Goal: Task Accomplishment & Management: Manage account settings

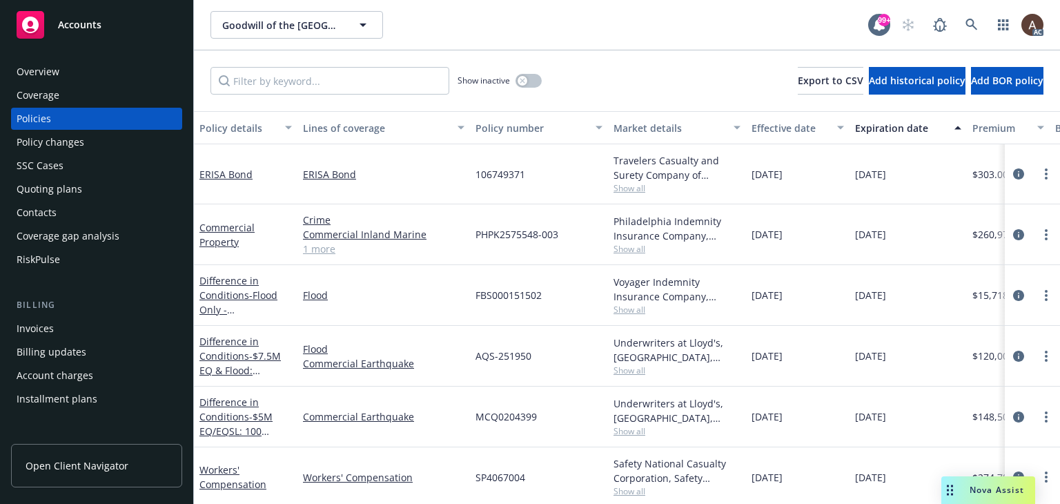
click at [79, 145] on div "Policy changes" at bounding box center [51, 142] width 68 height 22
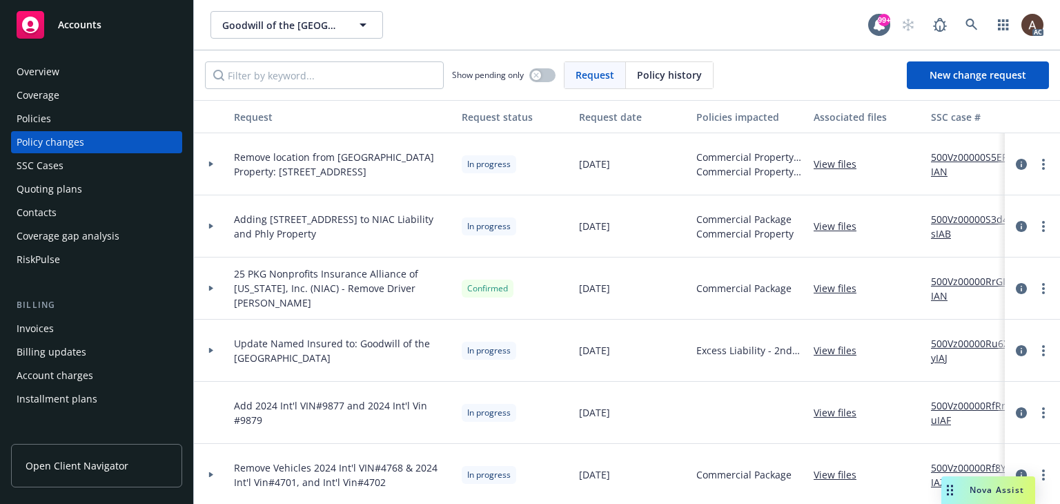
click at [92, 139] on div "Policy changes" at bounding box center [97, 142] width 160 height 22
click at [211, 163] on icon at bounding box center [211, 164] width 4 height 6
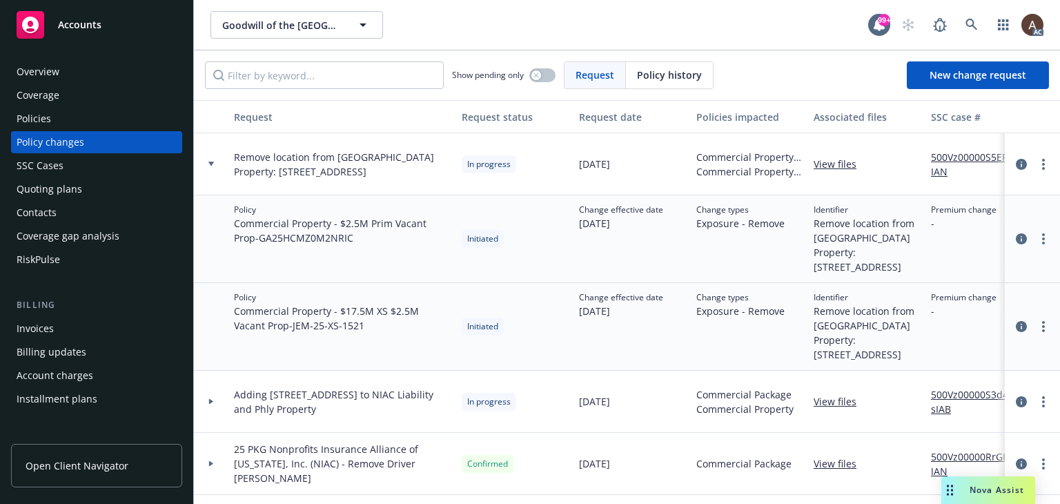
click at [211, 163] on icon at bounding box center [211, 163] width 6 height 4
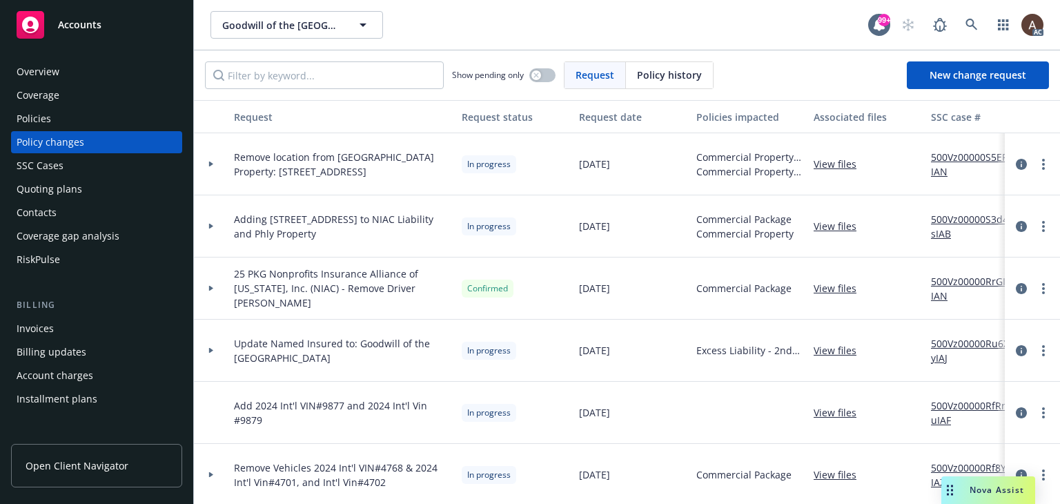
click at [209, 227] on icon at bounding box center [211, 227] width 4 height 6
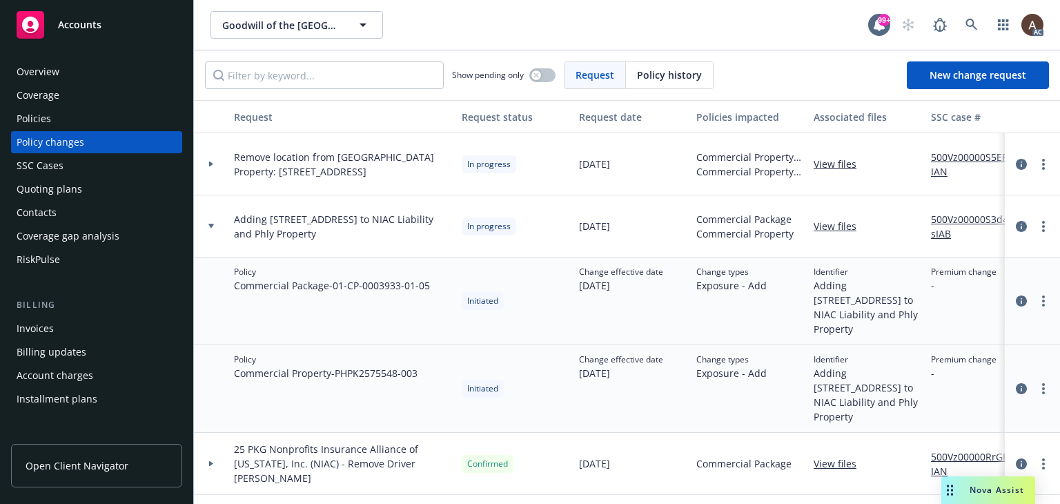
click at [209, 227] on icon at bounding box center [211, 226] width 6 height 5
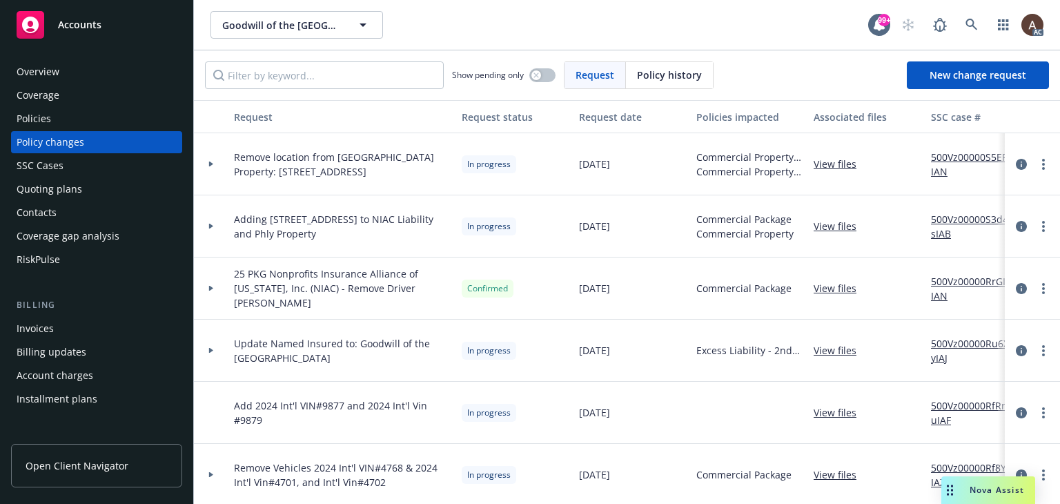
click at [210, 351] on icon at bounding box center [211, 351] width 4 height 6
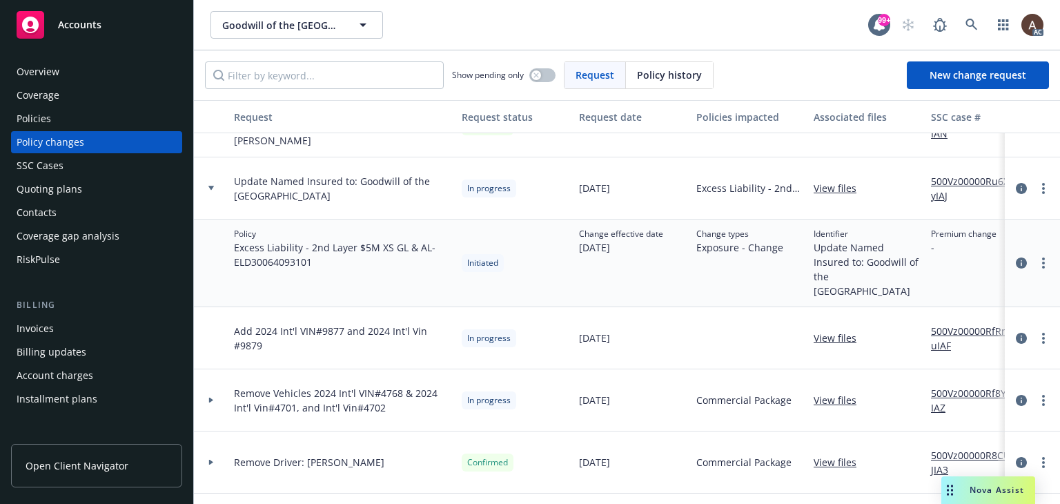
scroll to position [138, 0]
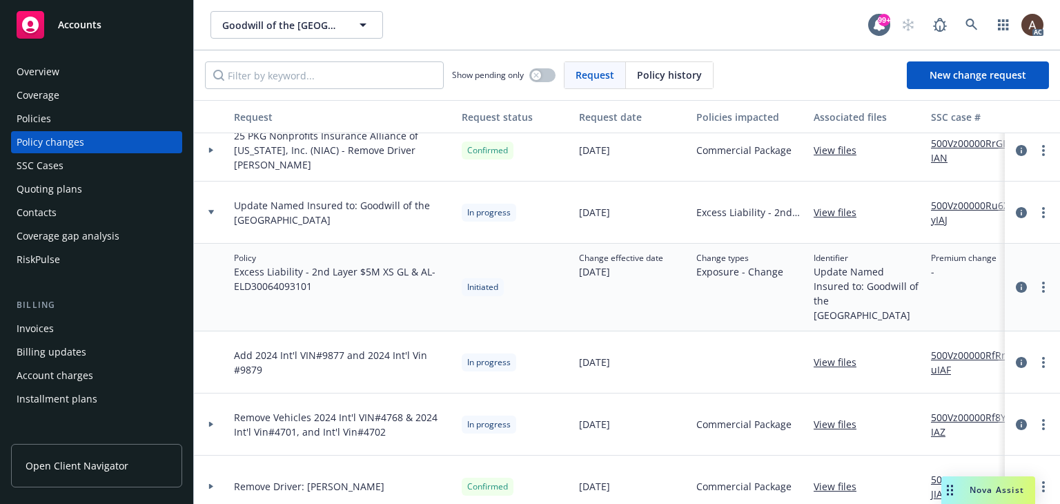
click at [214, 211] on div at bounding box center [210, 212] width 23 height 5
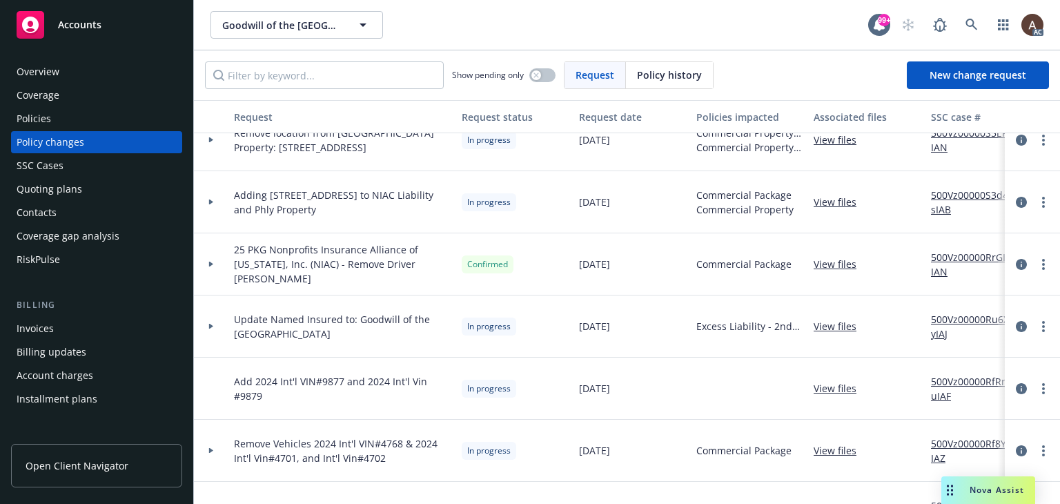
scroll to position [0, 0]
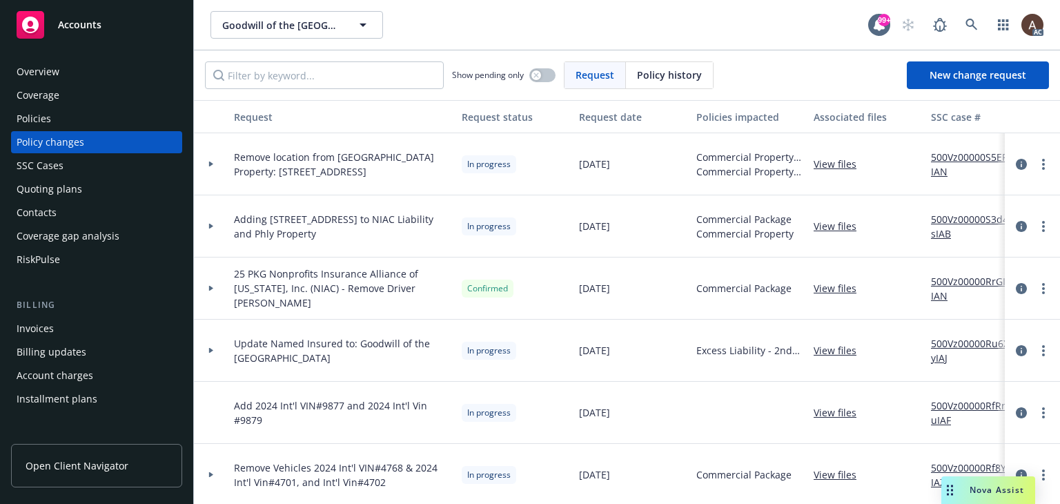
drag, startPoint x: 1011, startPoint y: 162, endPoint x: 995, endPoint y: 169, distance: 17.3
click at [1015, 162] on icon "circleInformation" at bounding box center [1020, 164] width 11 height 11
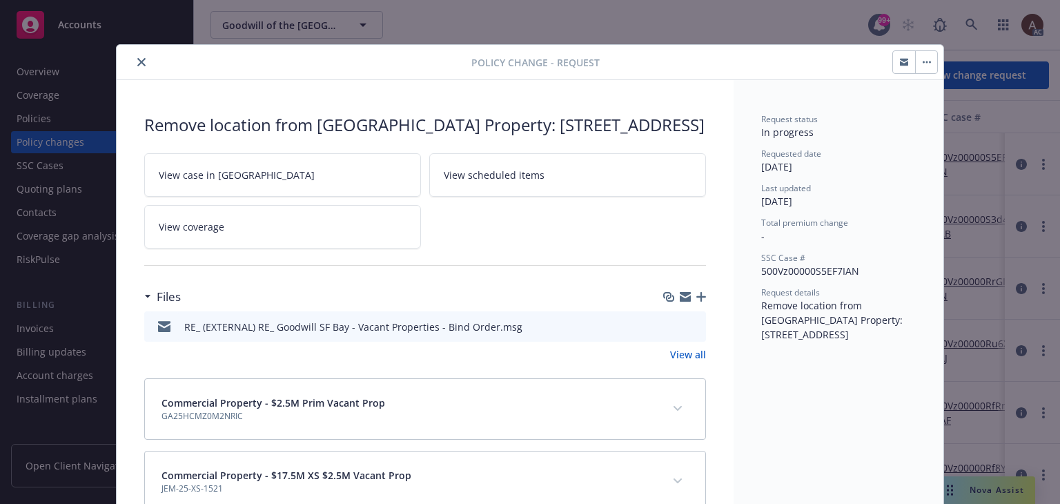
scroll to position [36, 0]
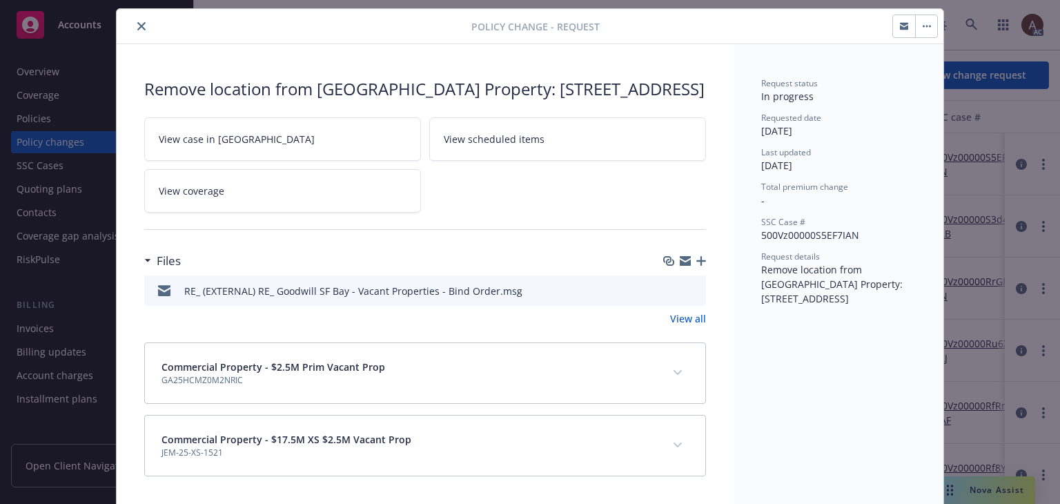
click at [138, 30] on button "close" at bounding box center [141, 26] width 17 height 17
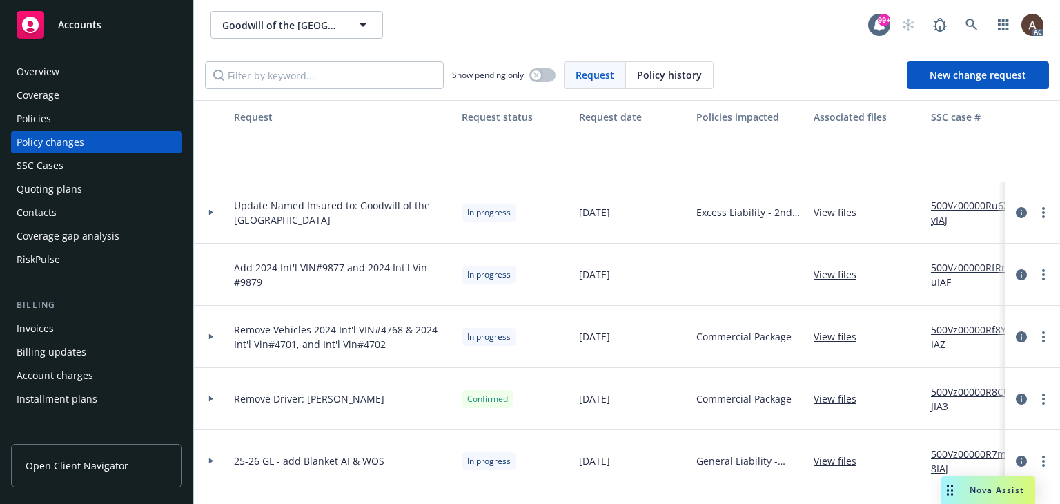
scroll to position [276, 0]
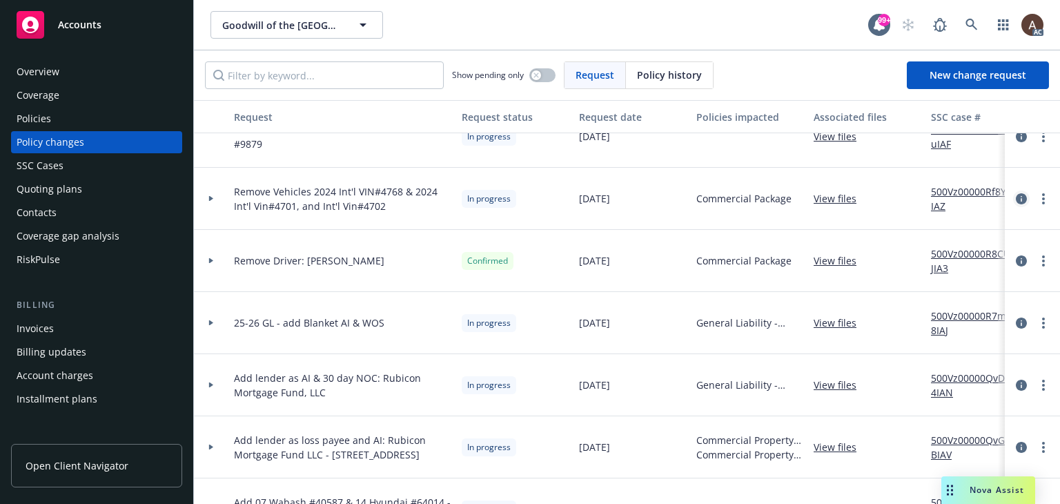
click at [1015, 199] on icon "circleInformation" at bounding box center [1020, 198] width 11 height 11
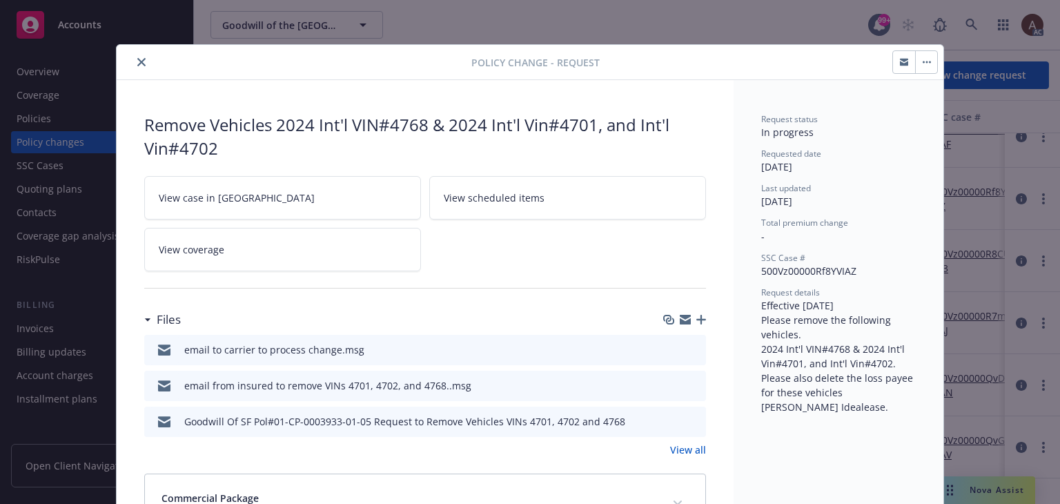
click at [688, 348] on icon "preview file" at bounding box center [692, 349] width 12 height 10
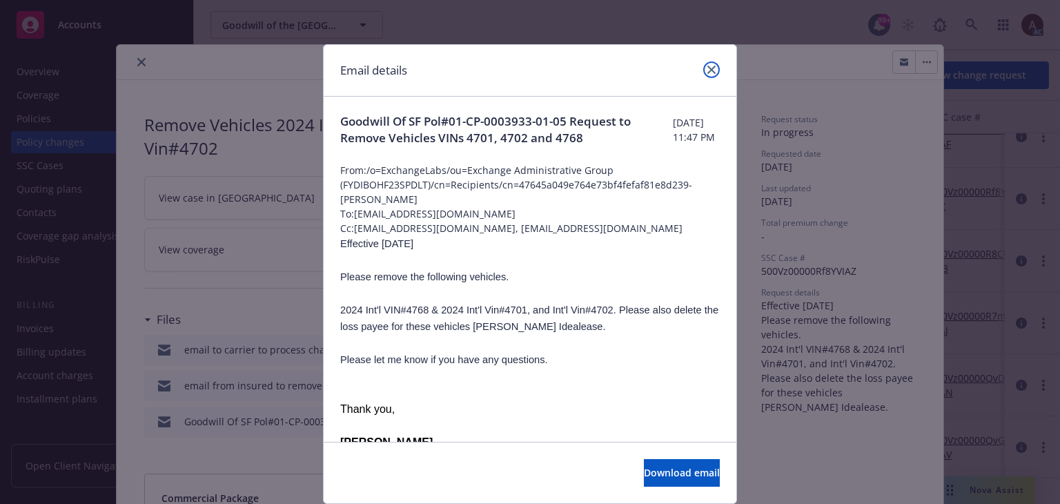
click at [707, 70] on icon "close" at bounding box center [711, 70] width 8 height 8
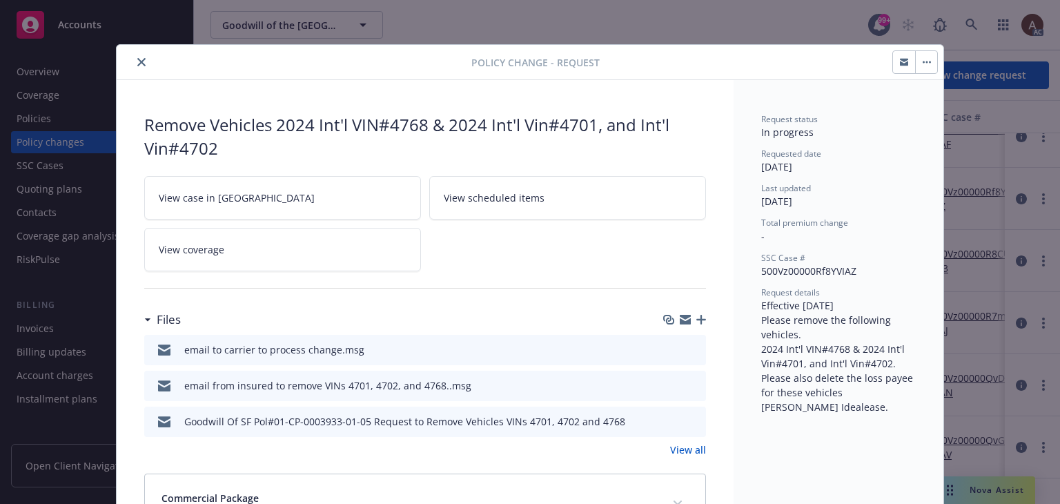
click at [137, 59] on icon "close" at bounding box center [141, 62] width 8 height 8
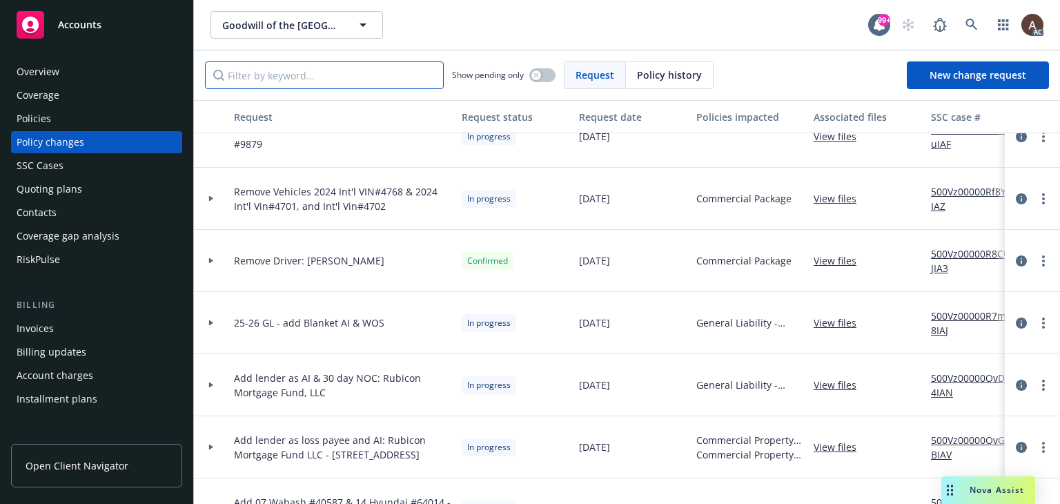
click at [335, 77] on input "Filter by keyword..." at bounding box center [324, 75] width 239 height 28
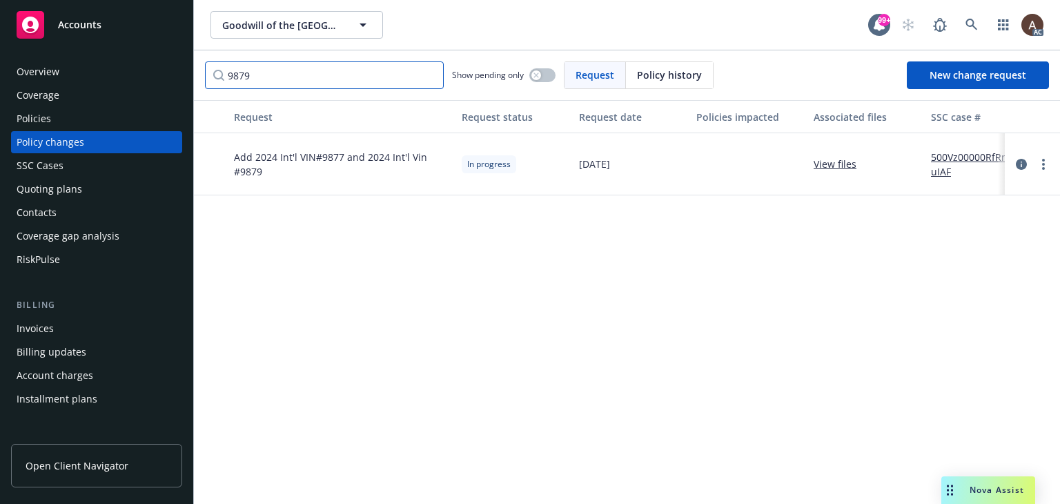
type input "9879"
click at [1024, 161] on icon "circleInformation" at bounding box center [1020, 164] width 11 height 11
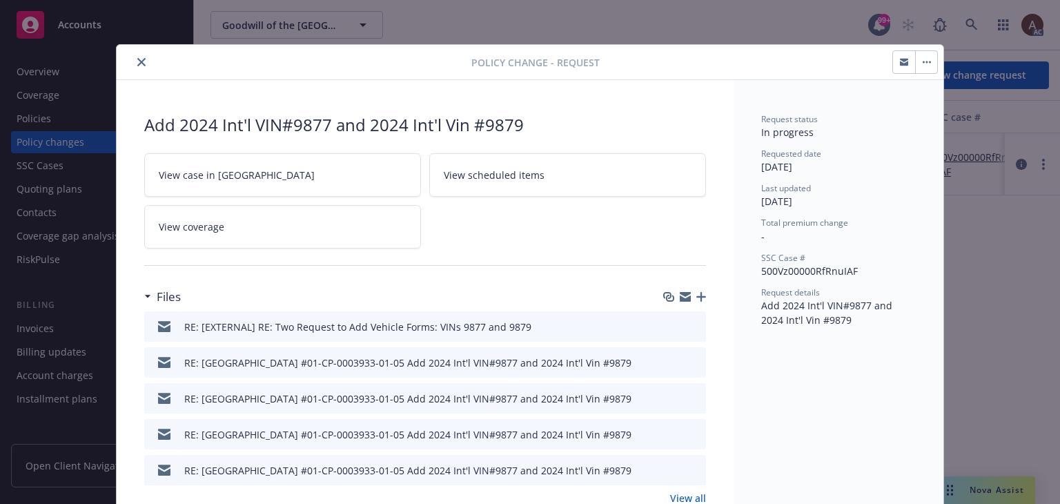
click at [687, 324] on icon "preview file" at bounding box center [692, 326] width 12 height 10
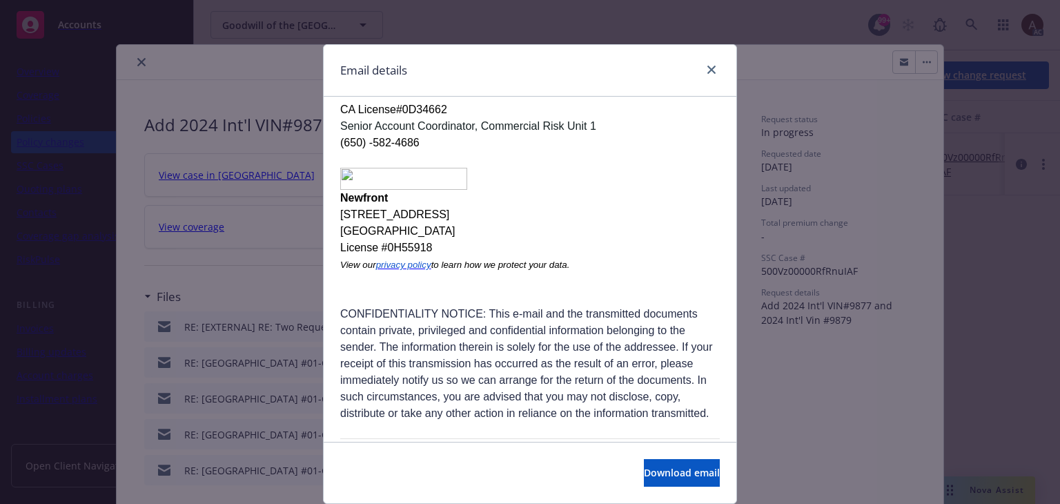
scroll to position [69, 0]
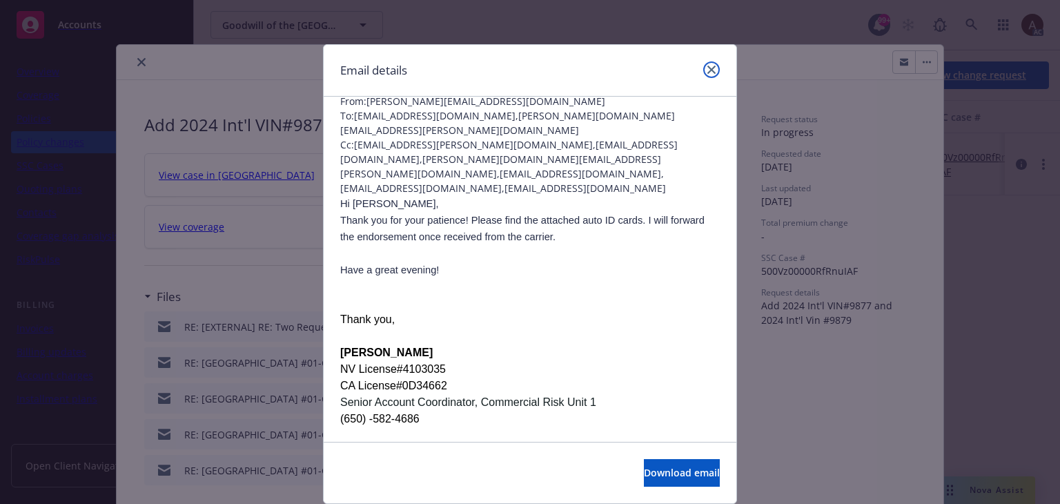
click at [707, 72] on icon "close" at bounding box center [711, 70] width 8 height 8
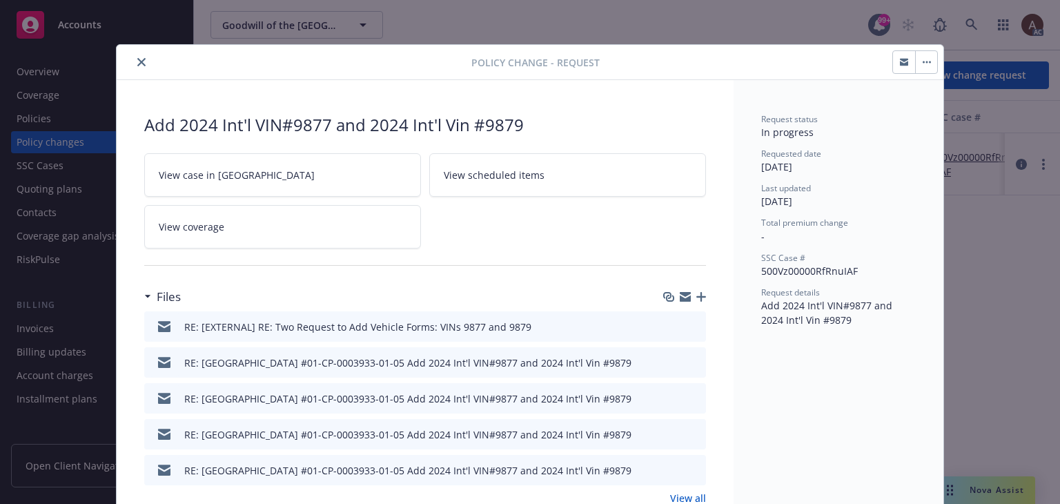
click at [137, 58] on icon "close" at bounding box center [141, 62] width 8 height 8
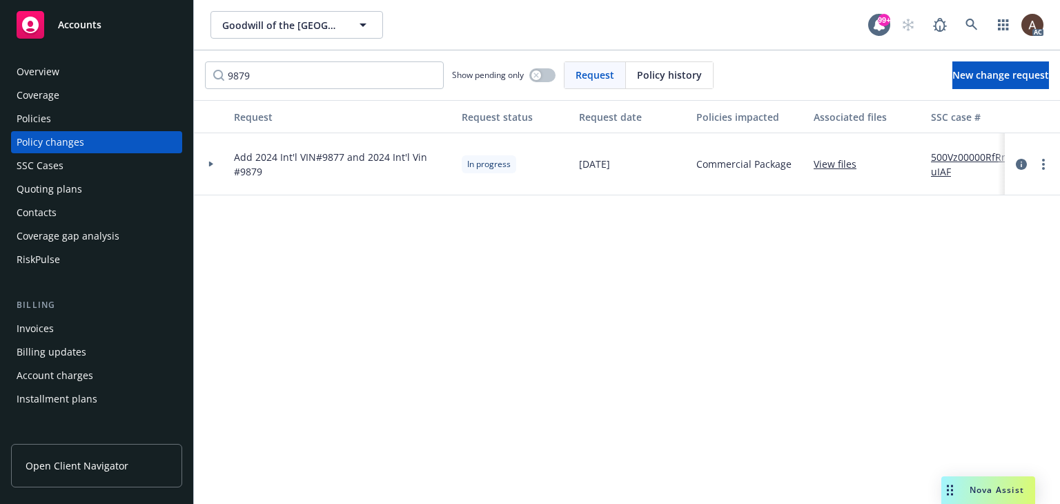
type input "9879"
click at [211, 164] on icon at bounding box center [211, 164] width 4 height 6
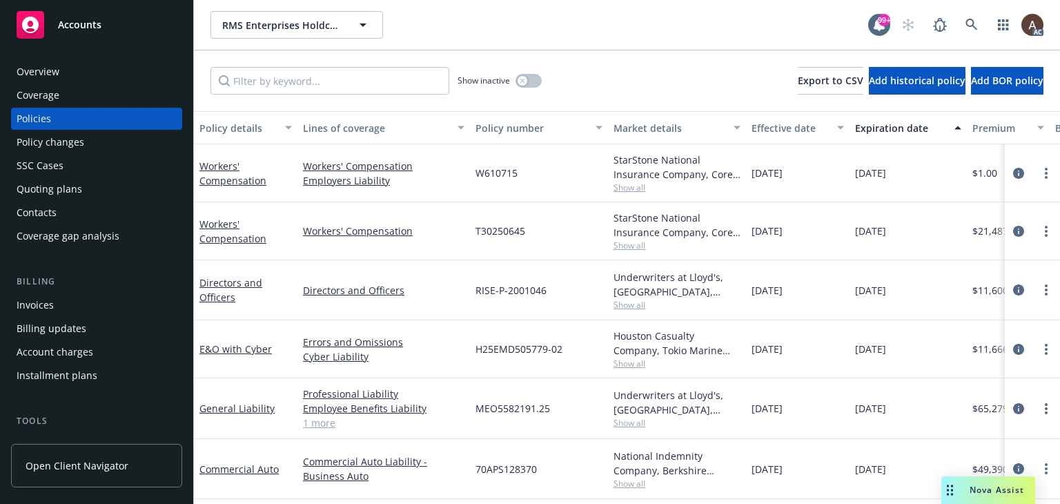
click at [101, 146] on div "Policy changes" at bounding box center [97, 142] width 160 height 22
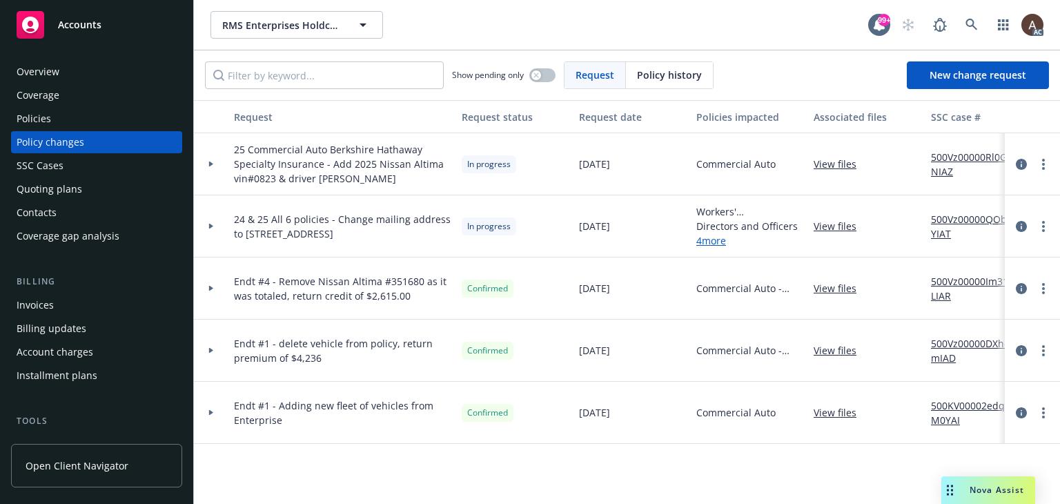
click at [210, 225] on icon at bounding box center [211, 227] width 4 height 6
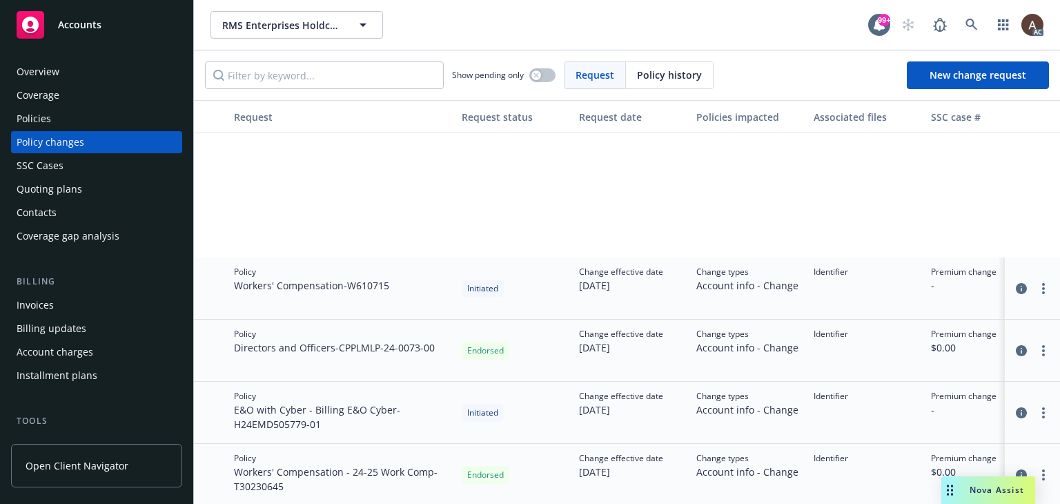
scroll to position [207, 0]
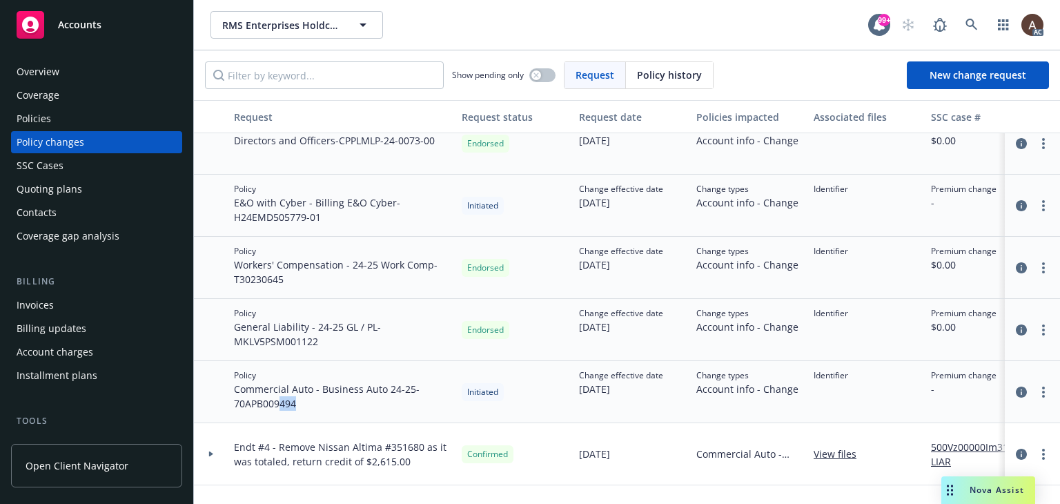
drag, startPoint x: 280, startPoint y: 401, endPoint x: 293, endPoint y: 404, distance: 13.4
click at [293, 404] on span "Commercial Auto - Business Auto 24-25 - 70APB009494" at bounding box center [342, 395] width 217 height 29
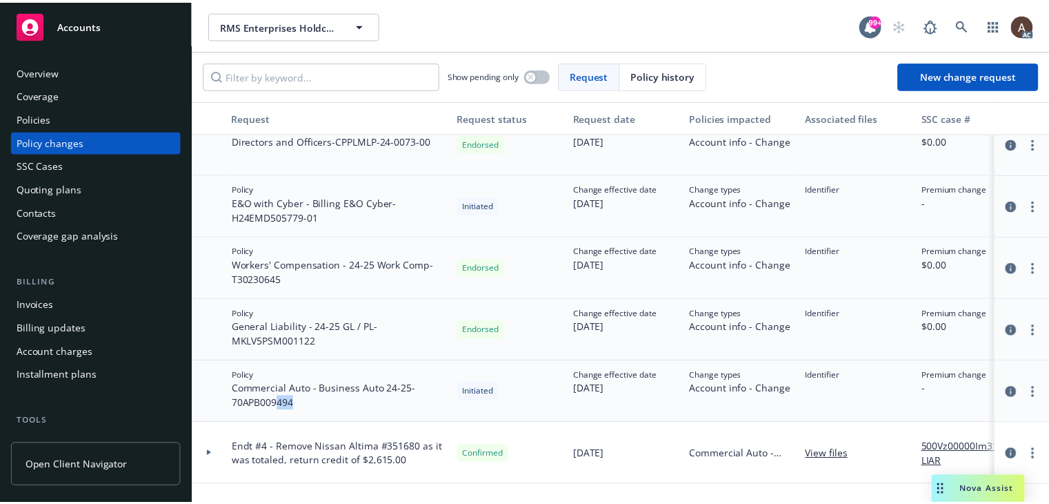
scroll to position [0, 0]
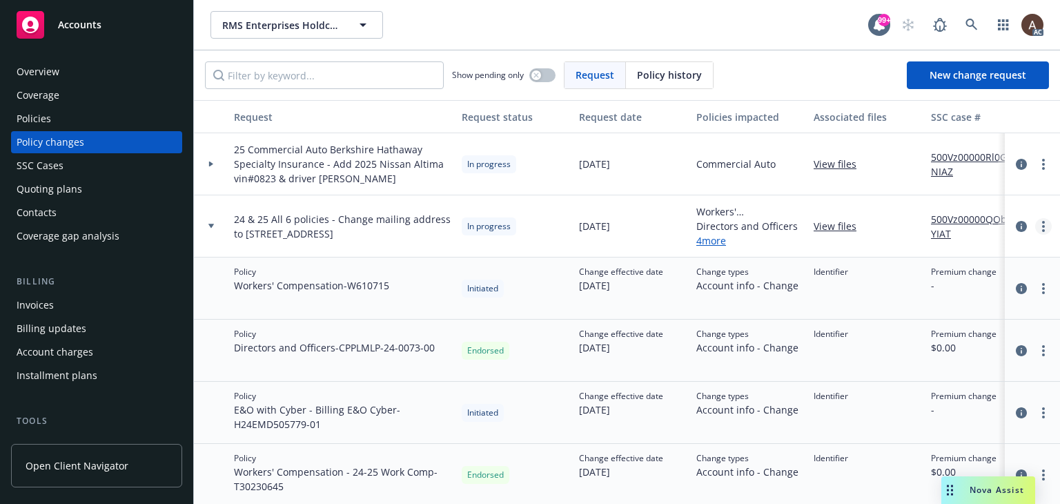
click at [1042, 225] on circle "more" at bounding box center [1043, 226] width 3 height 3
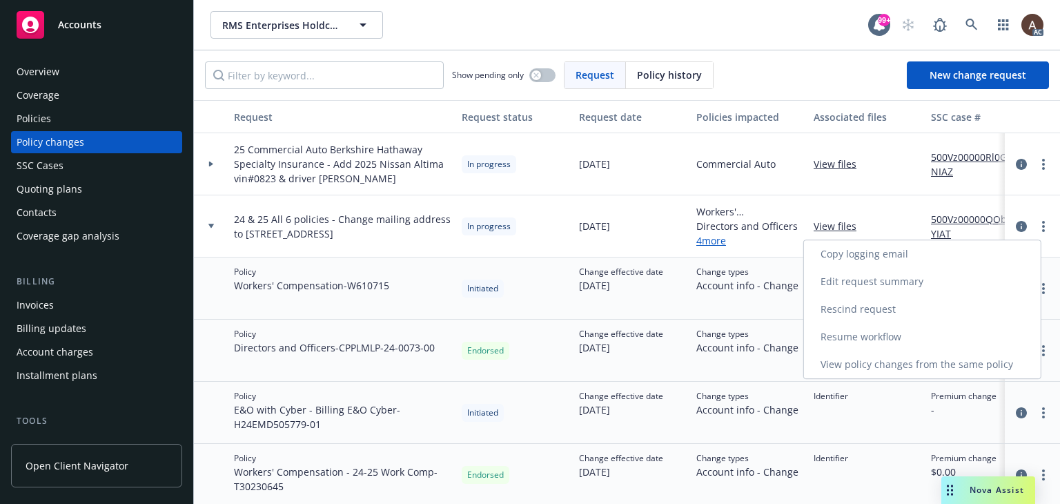
click at [866, 337] on link "Resume workflow" at bounding box center [922, 337] width 237 height 28
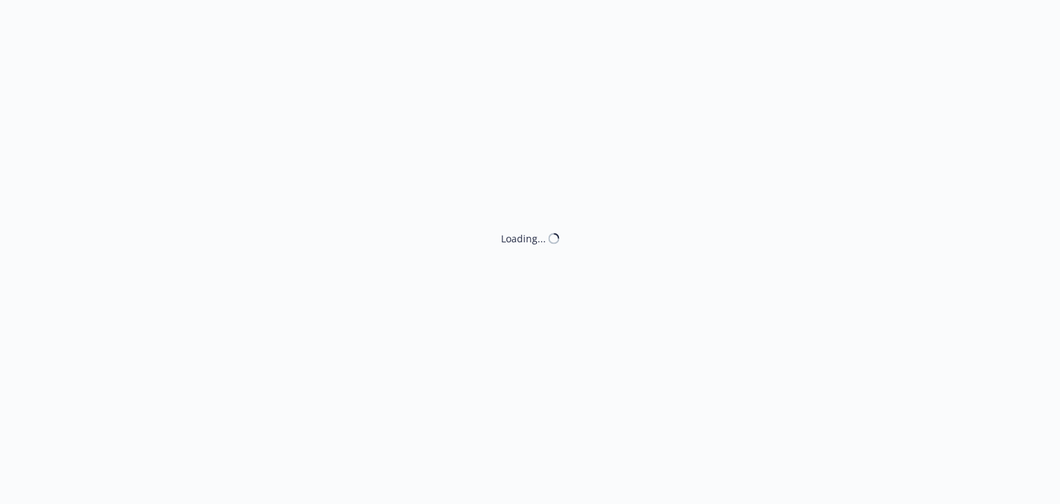
select select "ACCEPTED"
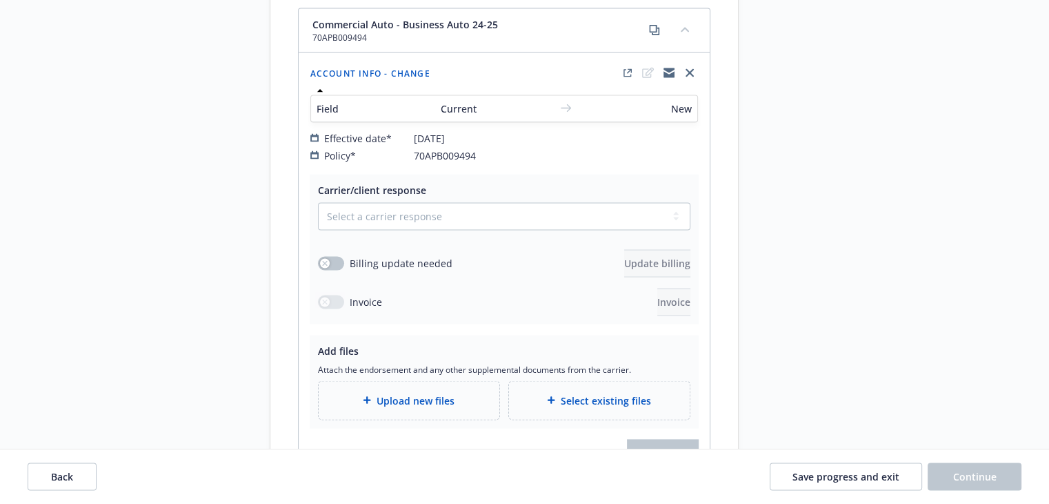
scroll to position [2740, 0]
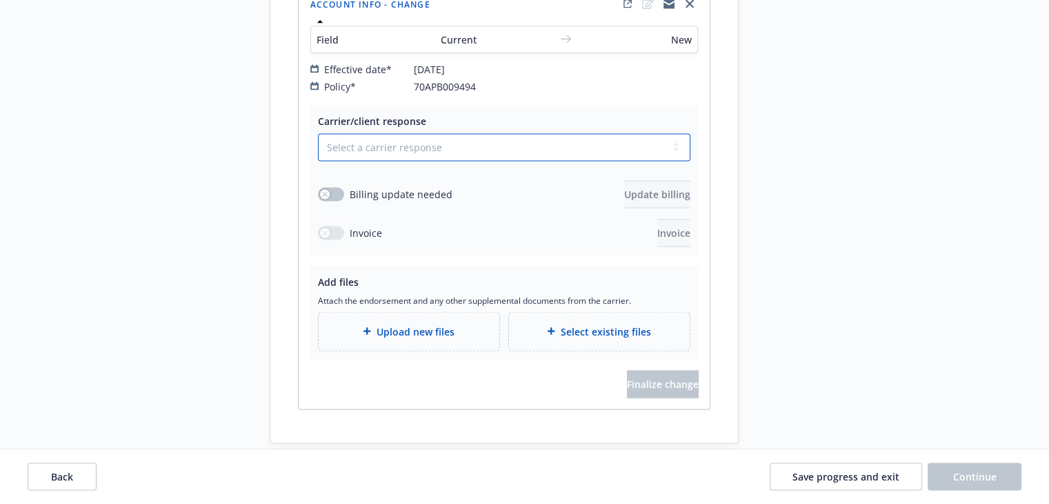
click at [356, 134] on select "Select a carrier response Accepted Accepted with revision No endorsement needed…" at bounding box center [504, 148] width 373 height 28
select select "NO_ENDORSEMENT_NEEDED"
click at [318, 161] on select "Select a carrier response Accepted Accepted with revision No endorsement needed…" at bounding box center [504, 148] width 373 height 28
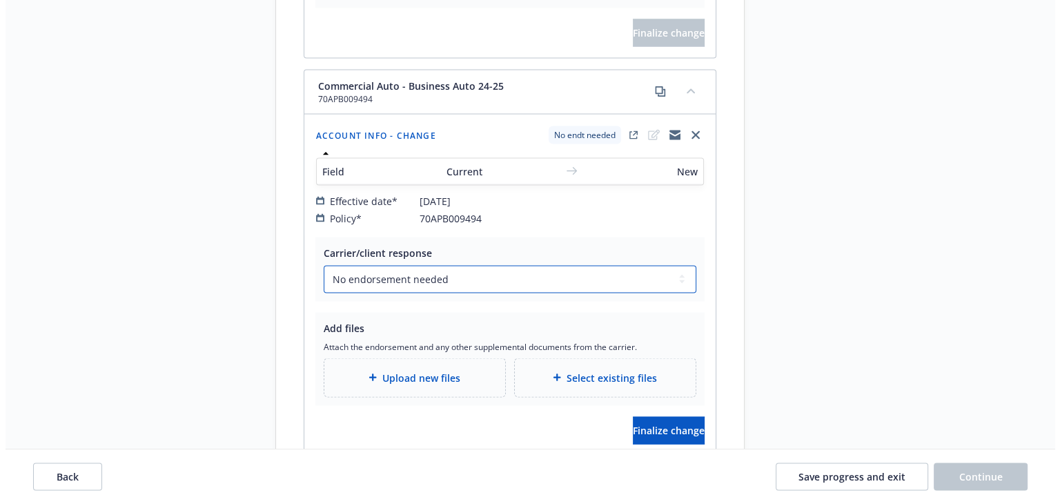
scroll to position [2587, 0]
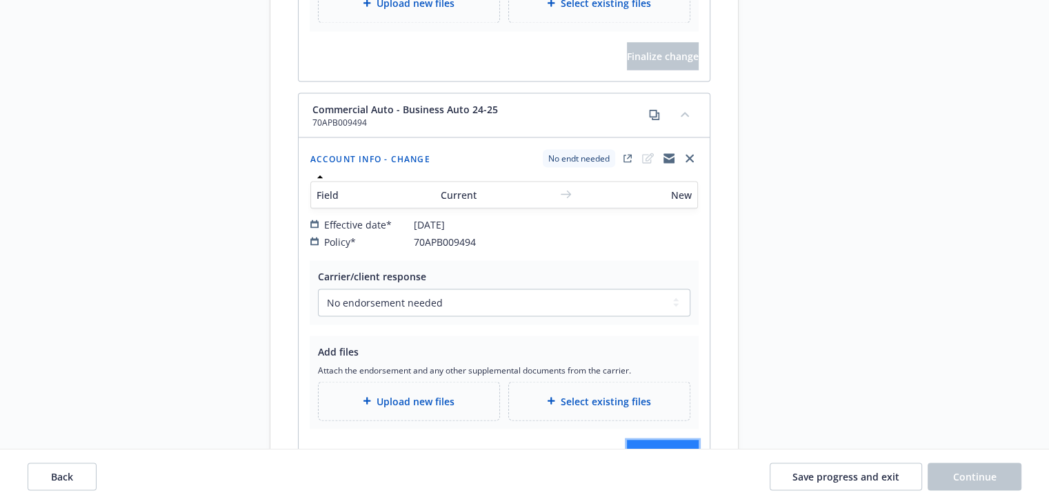
click at [639, 446] on span "Finalize change" at bounding box center [663, 452] width 72 height 13
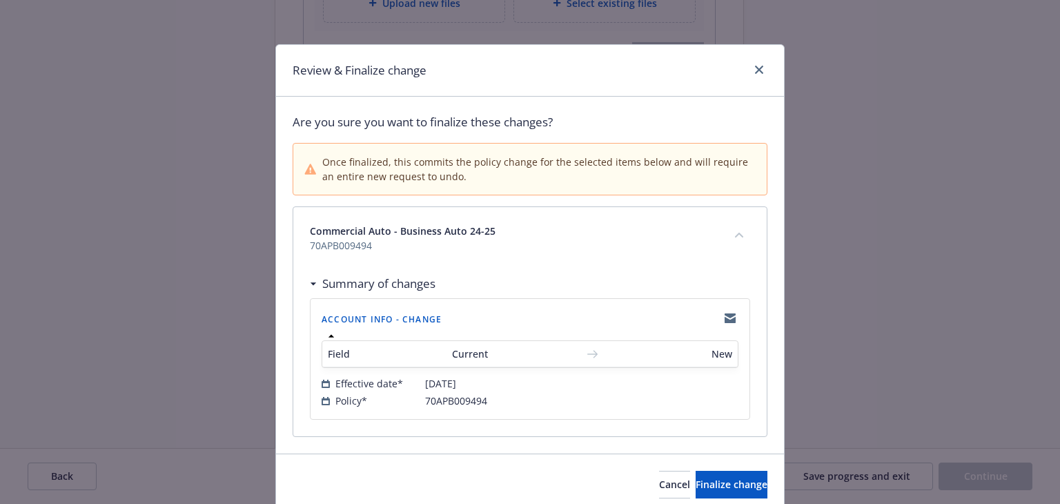
scroll to position [54, 0]
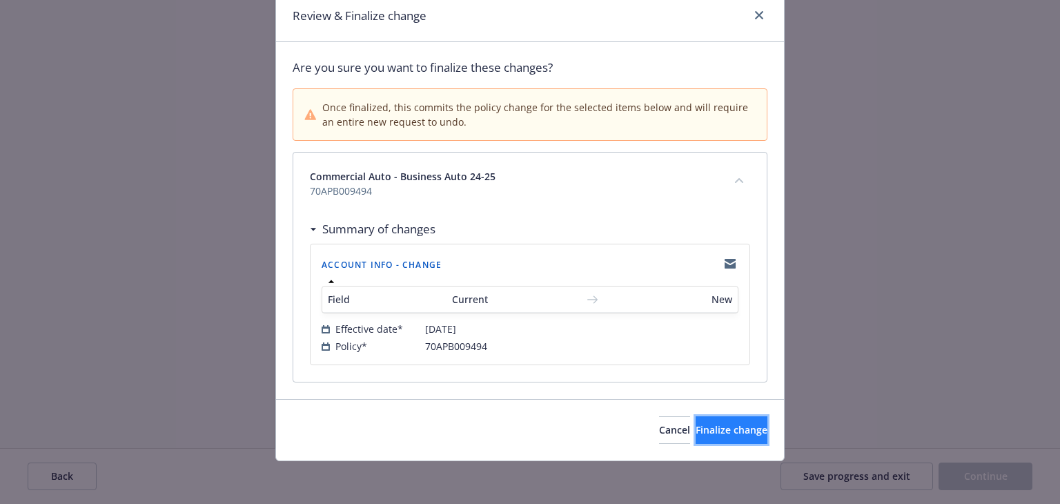
click at [695, 439] on button "Finalize change" at bounding box center [731, 430] width 72 height 28
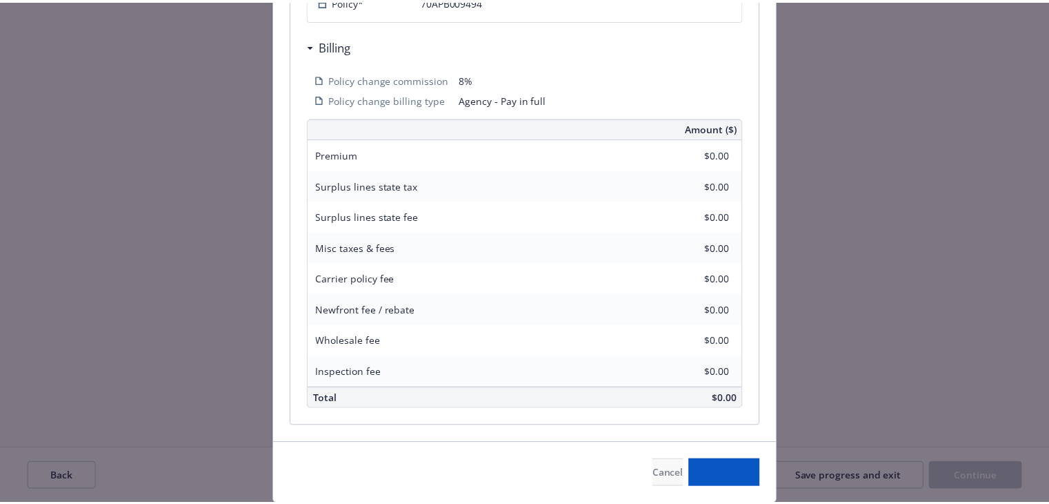
scroll to position [0, 0]
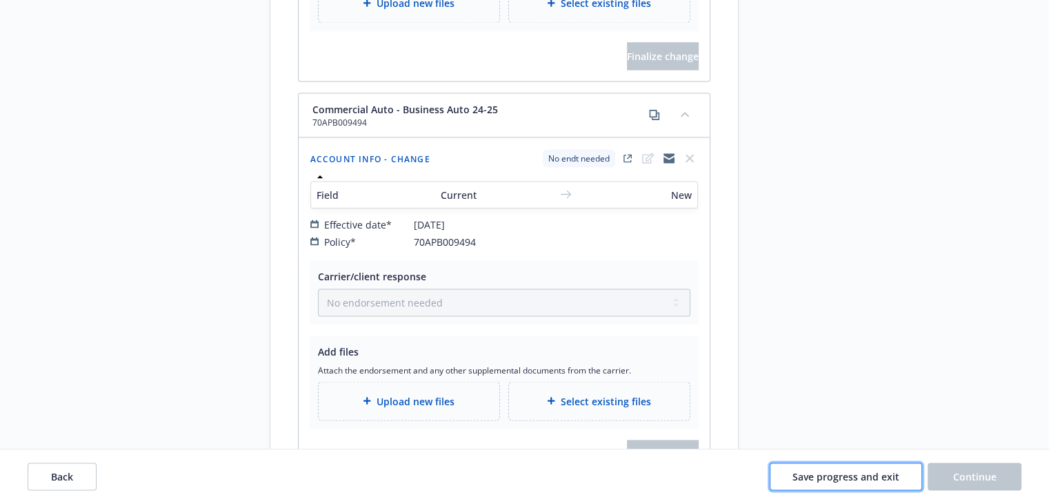
click at [851, 479] on span "Save progress and exit" at bounding box center [846, 475] width 107 height 13
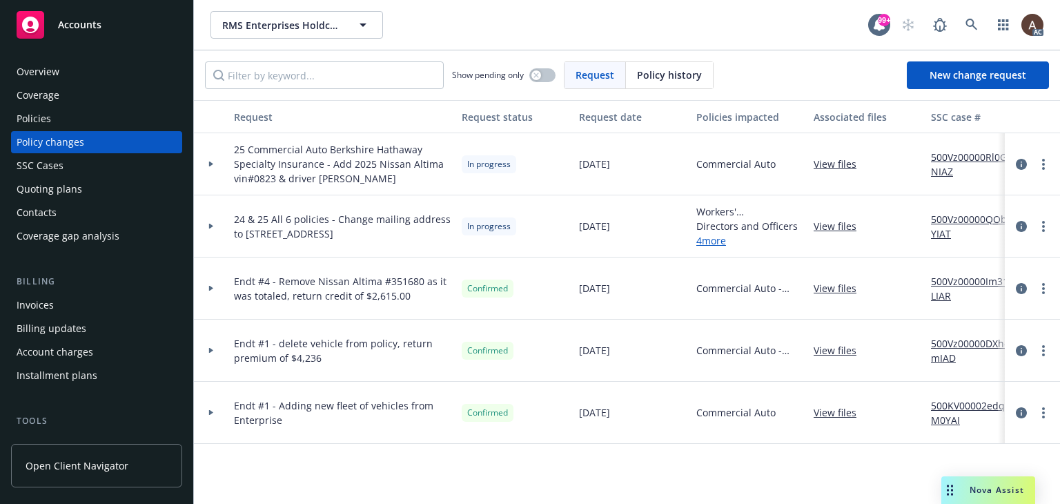
drag, startPoint x: 207, startPoint y: 224, endPoint x: 246, endPoint y: 235, distance: 40.2
click at [207, 224] on div at bounding box center [210, 226] width 23 height 5
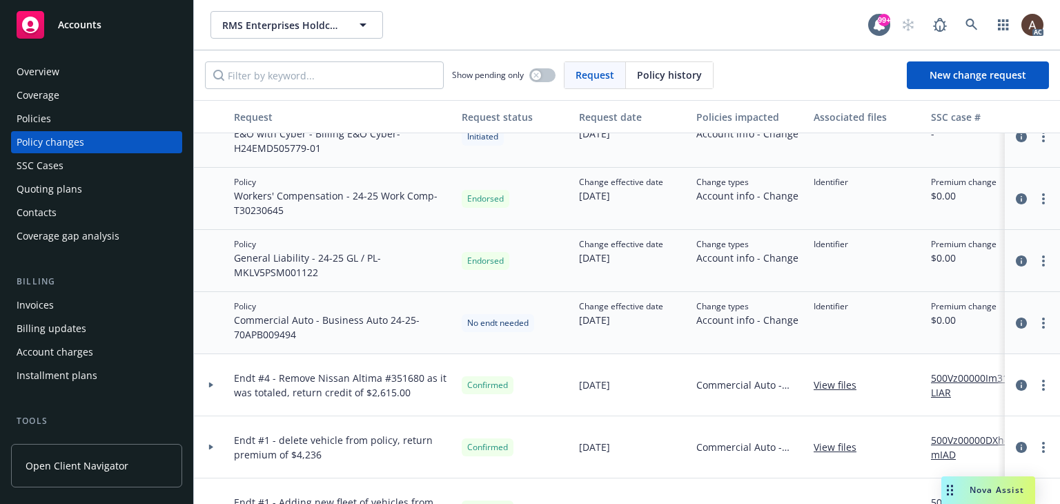
scroll to position [207, 0]
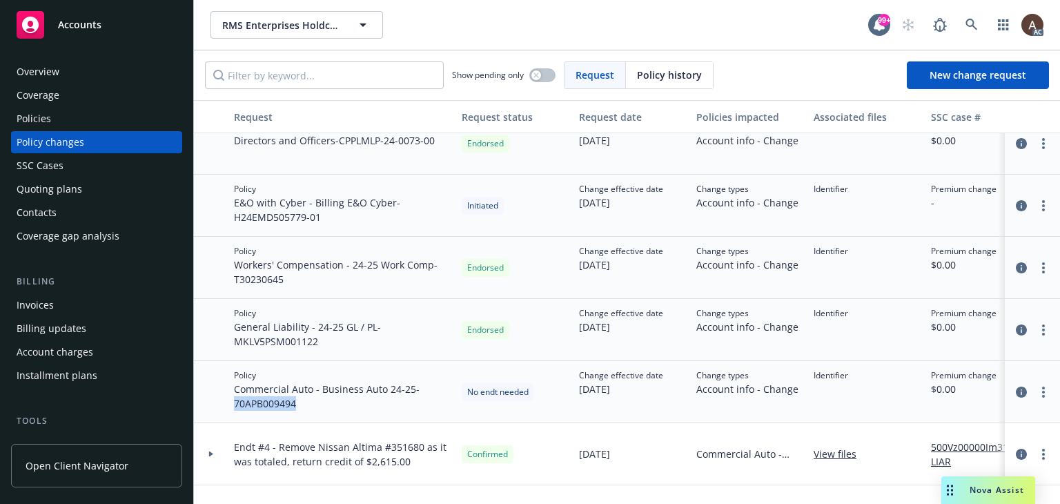
drag, startPoint x: 231, startPoint y: 406, endPoint x: 301, endPoint y: 408, distance: 69.7
click at [301, 408] on div "Policy Commercial Auto - Business Auto 24-25 - 70APB009494" at bounding box center [342, 392] width 228 height 62
copy span "70APB009494"
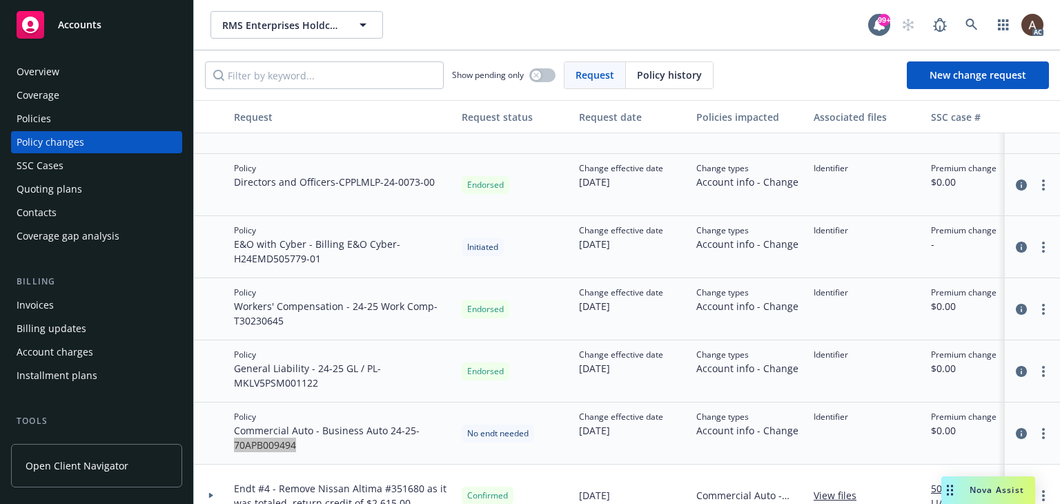
scroll to position [69, 0]
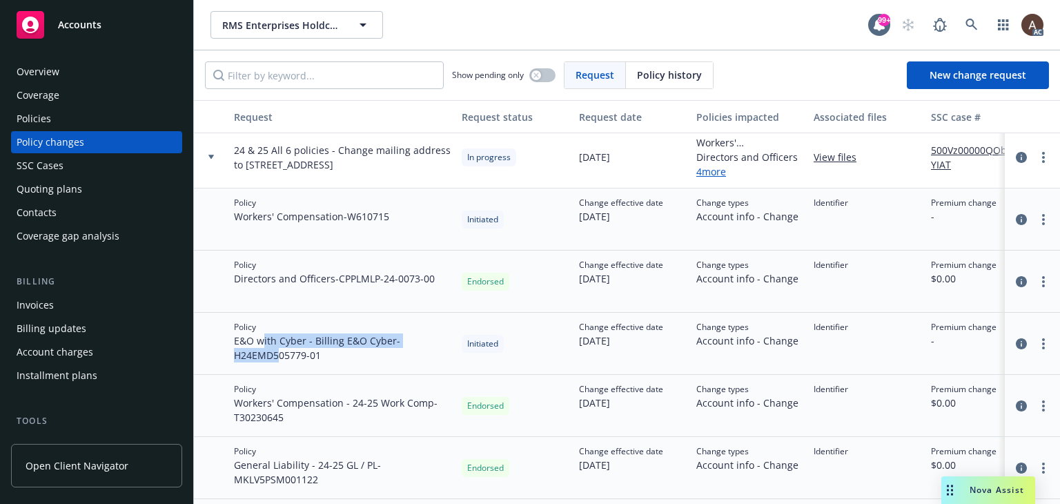
drag, startPoint x: 264, startPoint y: 346, endPoint x: 277, endPoint y: 350, distance: 14.4
click at [277, 350] on span "E&O with Cyber - Billing E&O Cyber - H24EMD505779-01" at bounding box center [342, 347] width 217 height 29
drag, startPoint x: 272, startPoint y: 219, endPoint x: 292, endPoint y: 225, distance: 20.9
click at [292, 225] on div "Policy Workers' Compensation - W610715" at bounding box center [342, 219] width 228 height 62
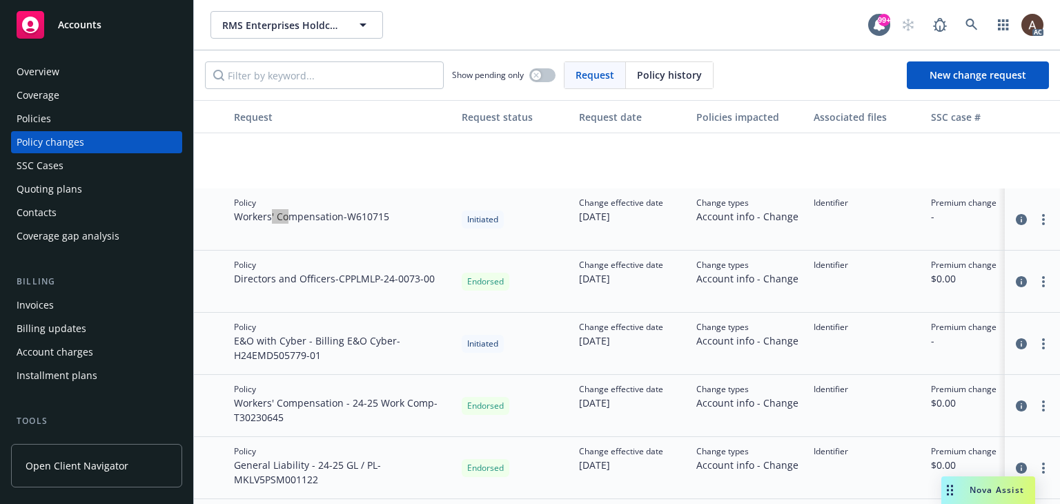
scroll to position [207, 0]
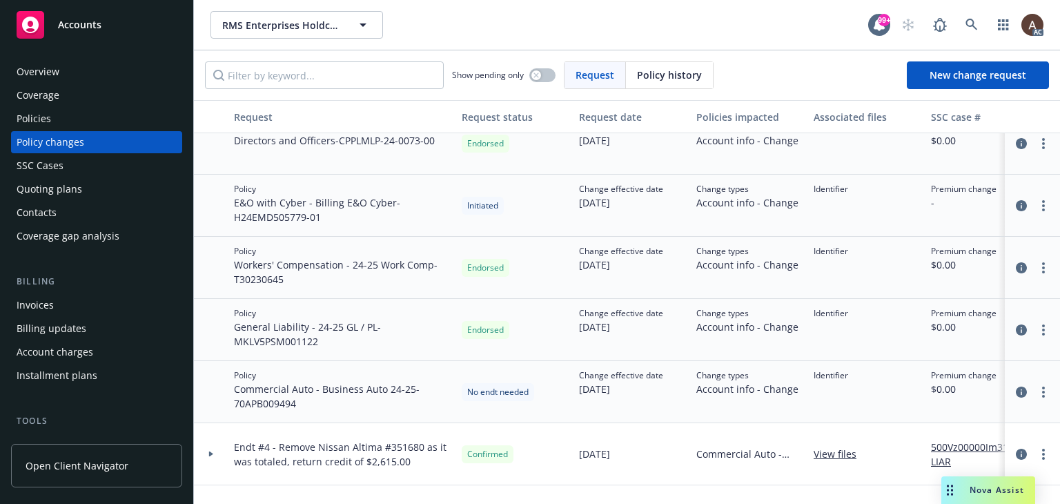
click at [81, 121] on div "Policies" at bounding box center [97, 119] width 160 height 22
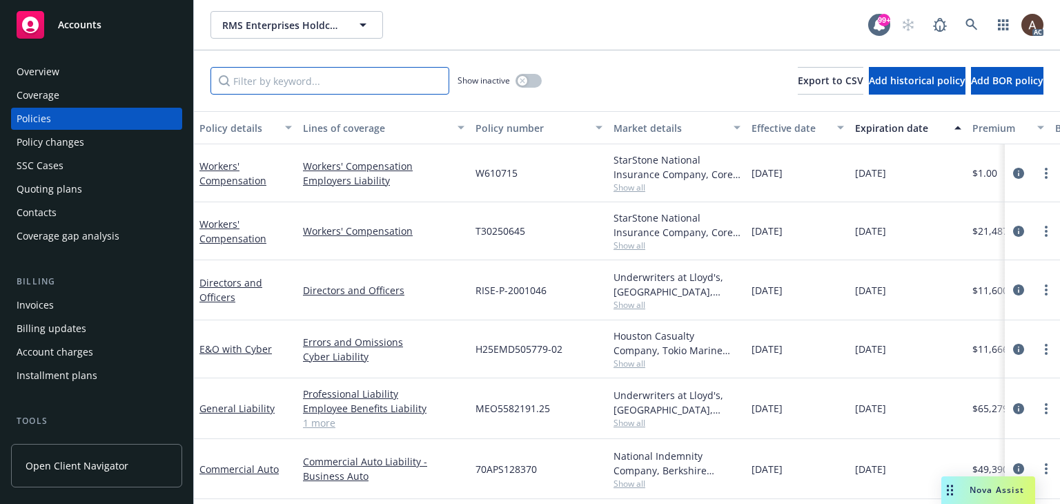
click at [375, 86] on input "Filter by keyword..." at bounding box center [329, 81] width 239 height 28
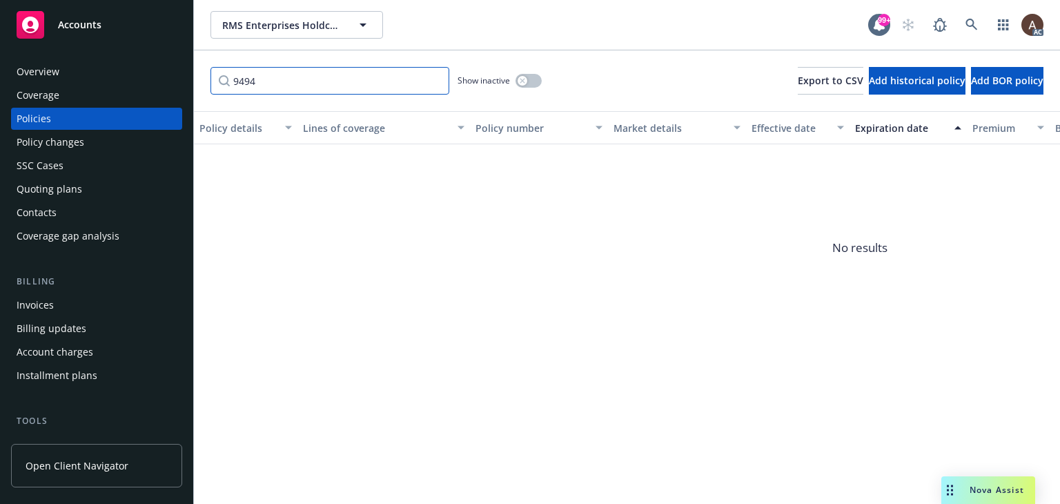
type input "9494"
click at [524, 81] on icon "button" at bounding box center [522, 81] width 6 height 6
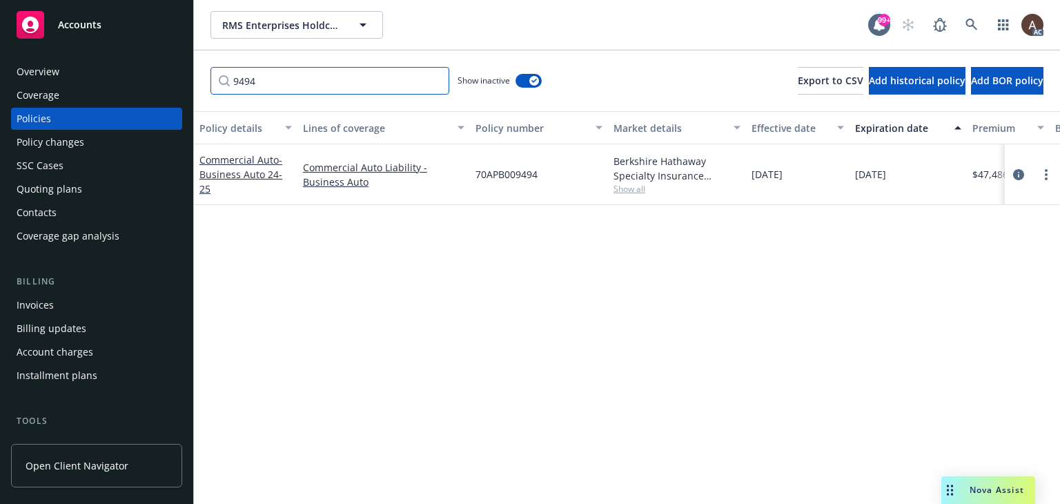
drag, startPoint x: 364, startPoint y: 80, endPoint x: 90, endPoint y: 48, distance: 275.8
click at [91, 48] on div "Accounts Overview Coverage Policies Policy changes SSC Cases Quoting plans Cont…" at bounding box center [530, 252] width 1060 height 504
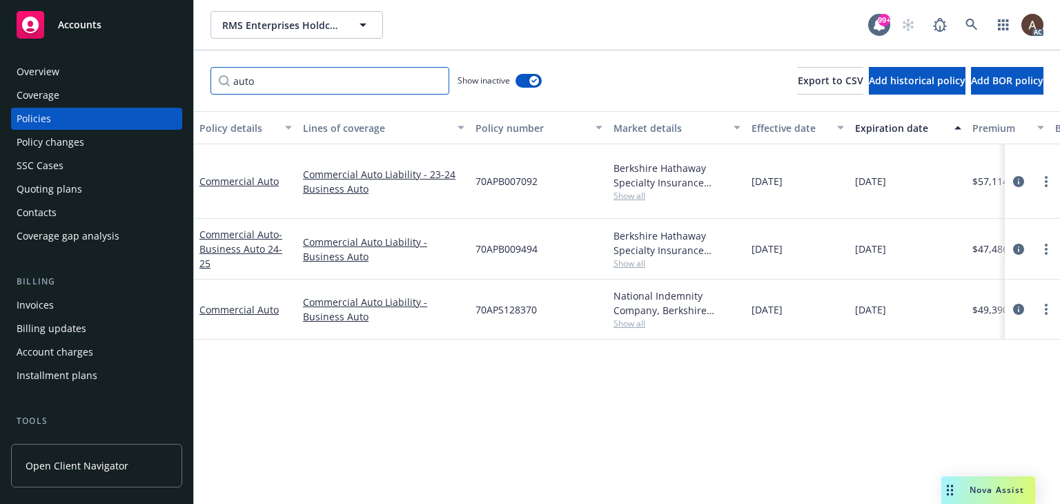
type input "auto"
click at [528, 81] on button "button" at bounding box center [528, 81] width 26 height 14
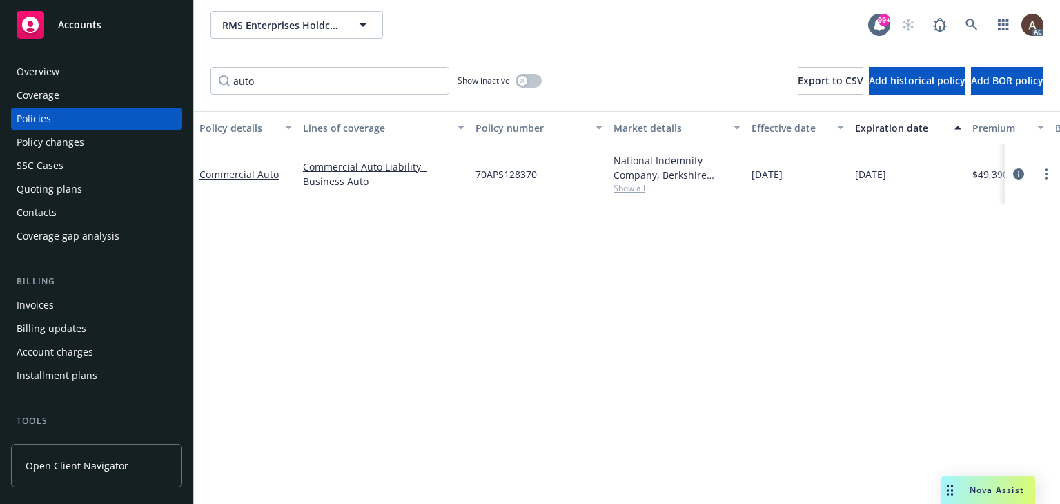
click at [79, 114] on div "Policies" at bounding box center [97, 119] width 160 height 22
click at [484, 368] on div "Policy details Lines of coverage Policy number Market details Effective date Ex…" at bounding box center [627, 307] width 866 height 393
